Goal: Task Accomplishment & Management: Manage account settings

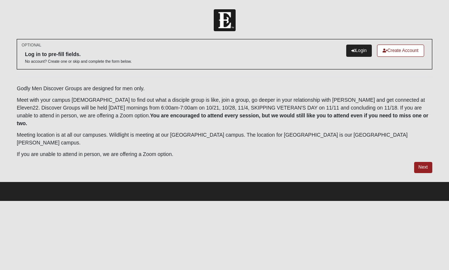
click at [353, 48] on link "Login" at bounding box center [359, 50] width 26 height 12
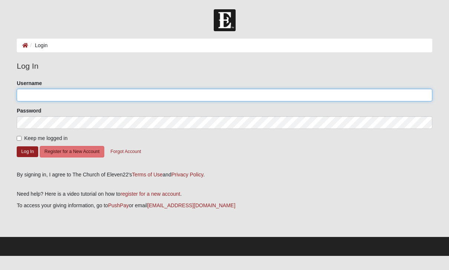
click at [69, 94] on input "Username" at bounding box center [224, 95] width 415 height 13
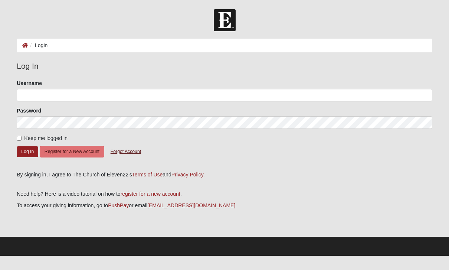
click at [121, 154] on button "Forgot Account" at bounding box center [126, 151] width 40 height 11
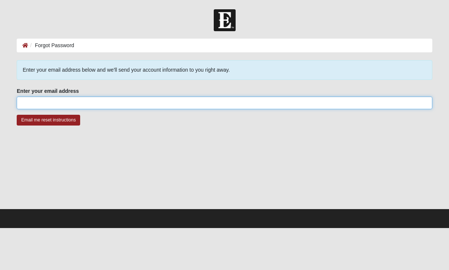
click at [89, 99] on input "Enter your email address" at bounding box center [224, 102] width 415 height 13
type input "weetsld@gmail.com"
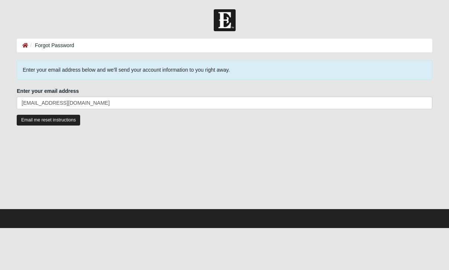
click at [57, 123] on input "Email me reset instructions" at bounding box center [48, 120] width 63 height 11
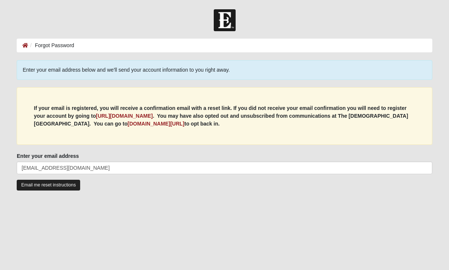
click at [73, 188] on input "Email me reset instructions" at bounding box center [48, 184] width 63 height 11
